Goal: Navigation & Orientation: Understand site structure

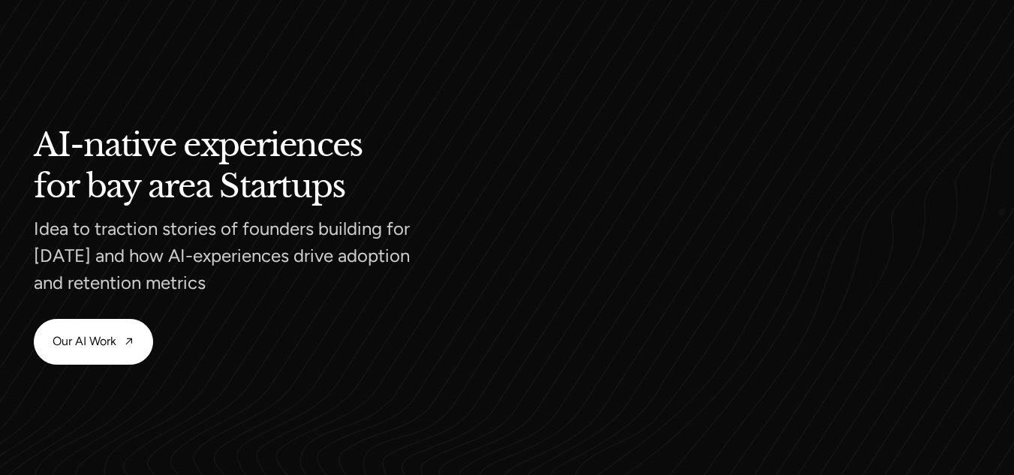
scroll to position [1373, 0]
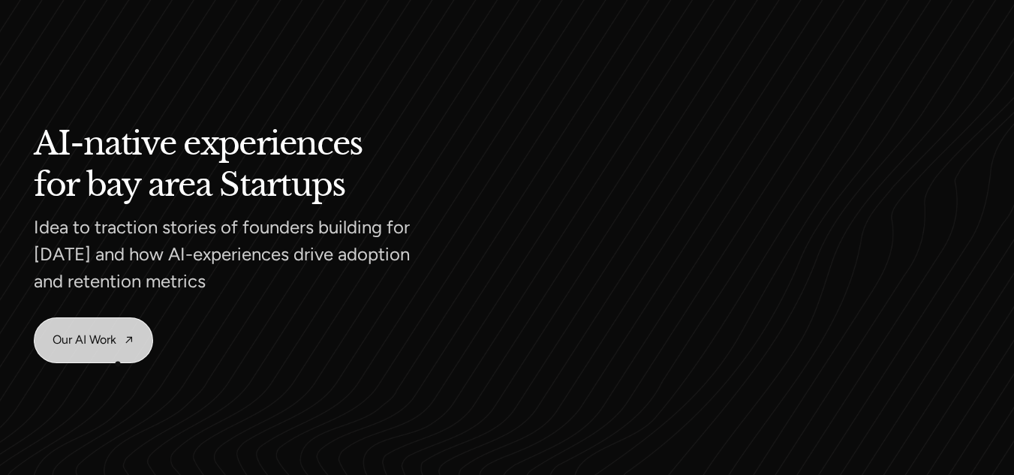
click at [118, 362] on link "Our AI Work" at bounding box center [93, 340] width 117 height 44
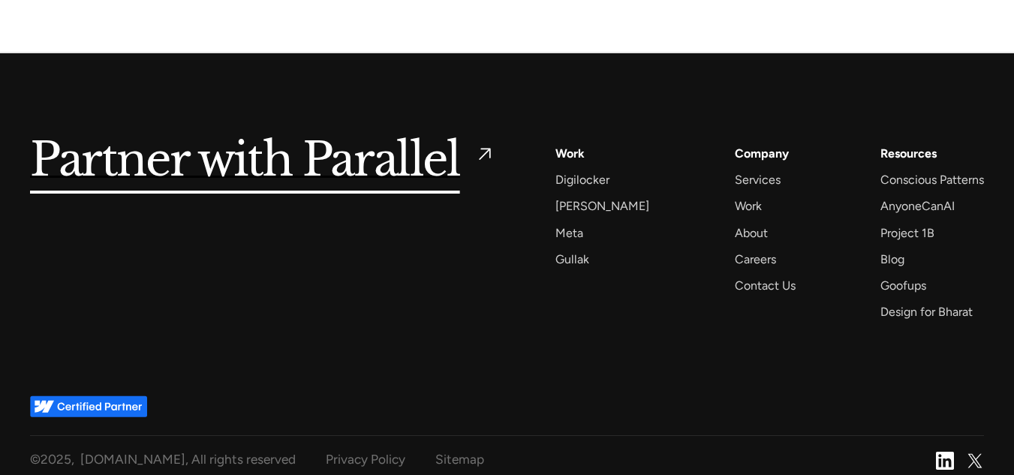
scroll to position [7423, 0]
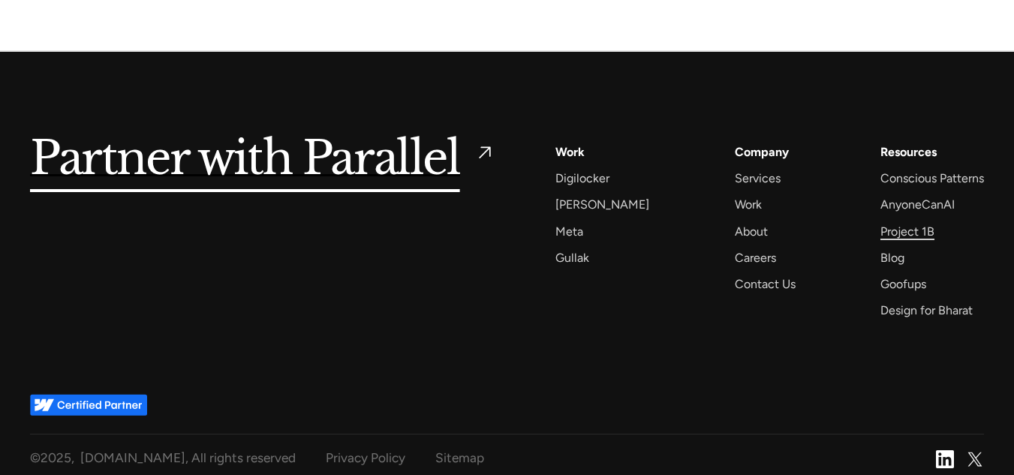
click at [903, 221] on div "Project 1B" at bounding box center [907, 231] width 54 height 20
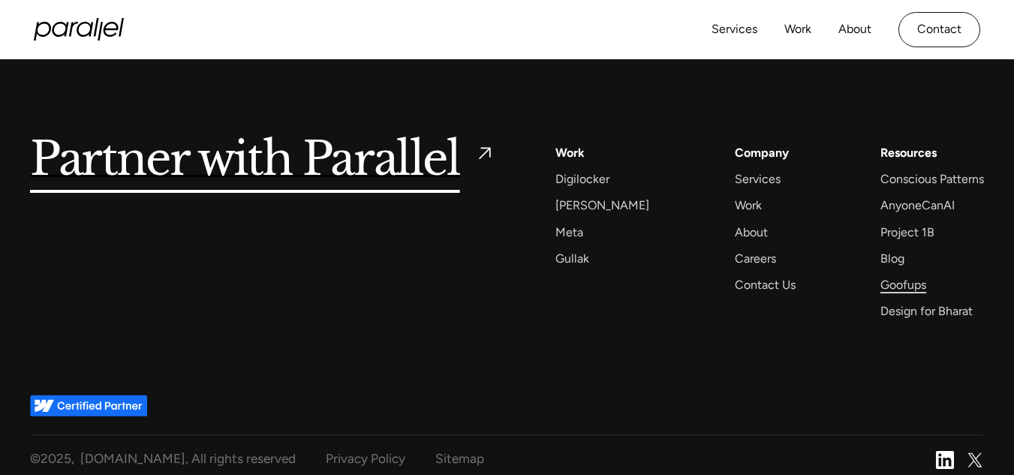
click at [919, 278] on div "Goofups" at bounding box center [903, 285] width 46 height 20
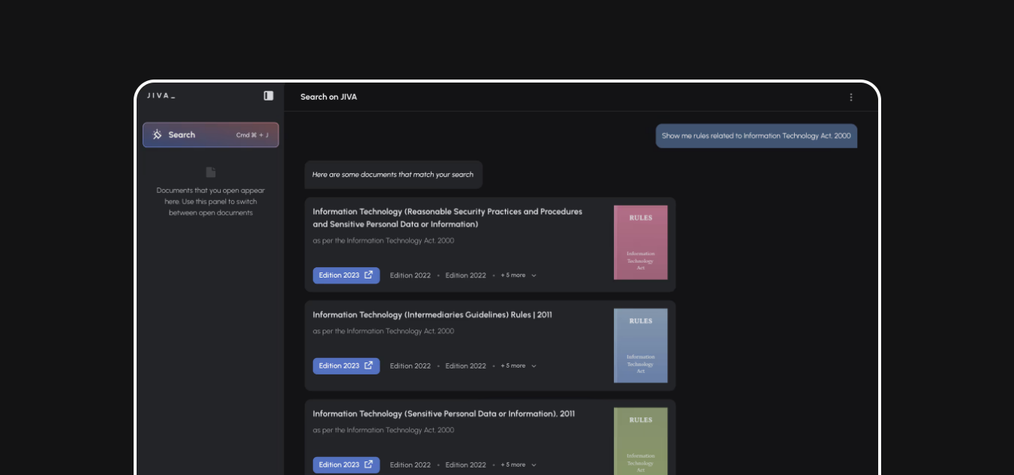
scroll to position [3362, 0]
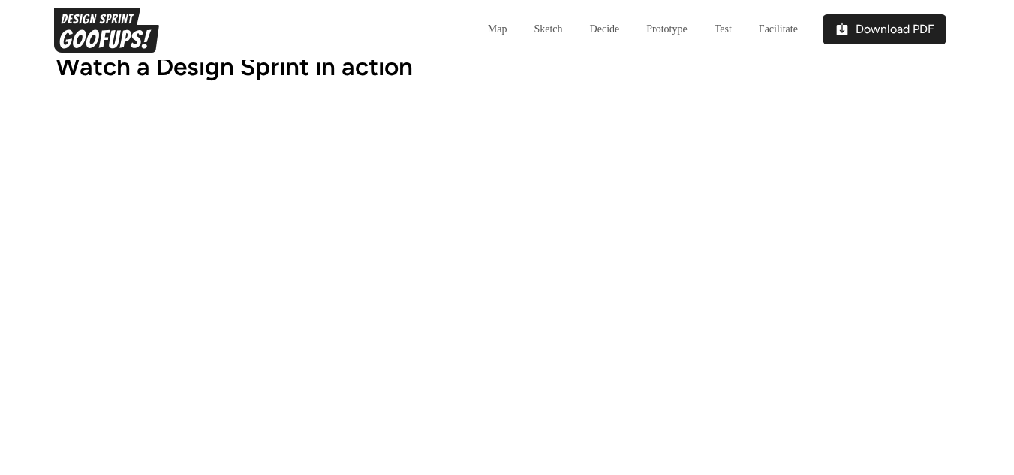
scroll to position [4326, 0]
